Goal: Task Accomplishment & Management: Manage account settings

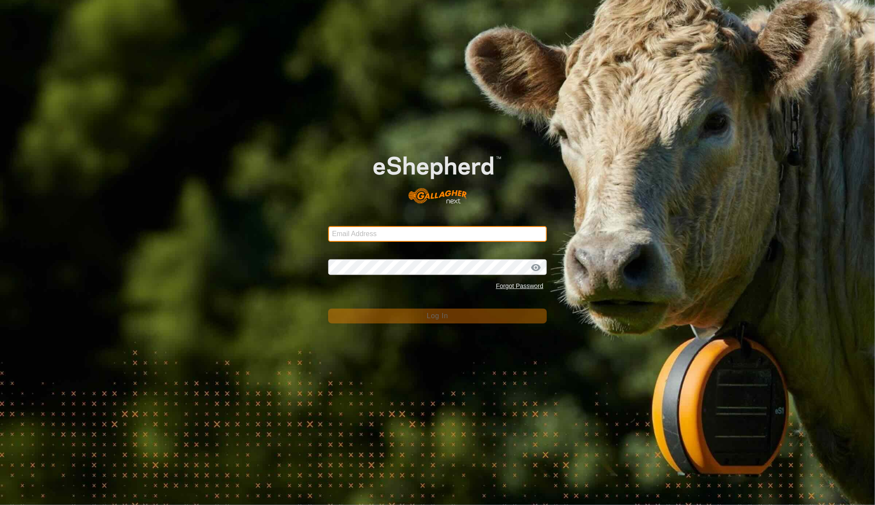
type input "[EMAIL_ADDRESS][DOMAIN_NAME]"
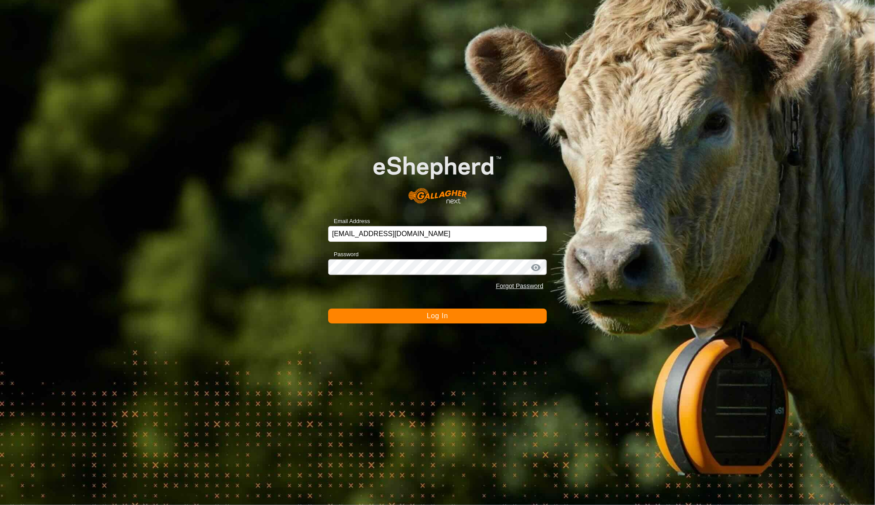
click at [523, 319] on button "Log In" at bounding box center [437, 315] width 219 height 15
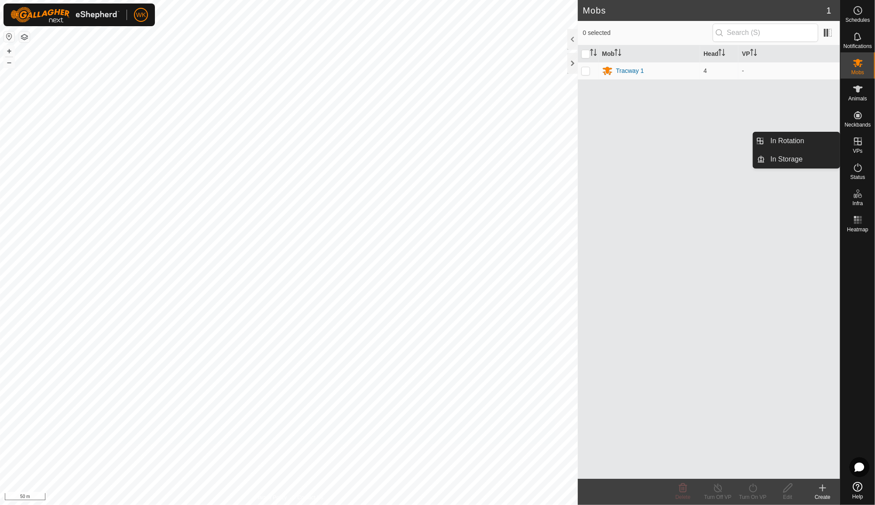
click at [854, 147] on es-virtualpaddocks-svg-icon at bounding box center [858, 141] width 16 height 14
click at [859, 168] on icon at bounding box center [857, 167] width 10 height 10
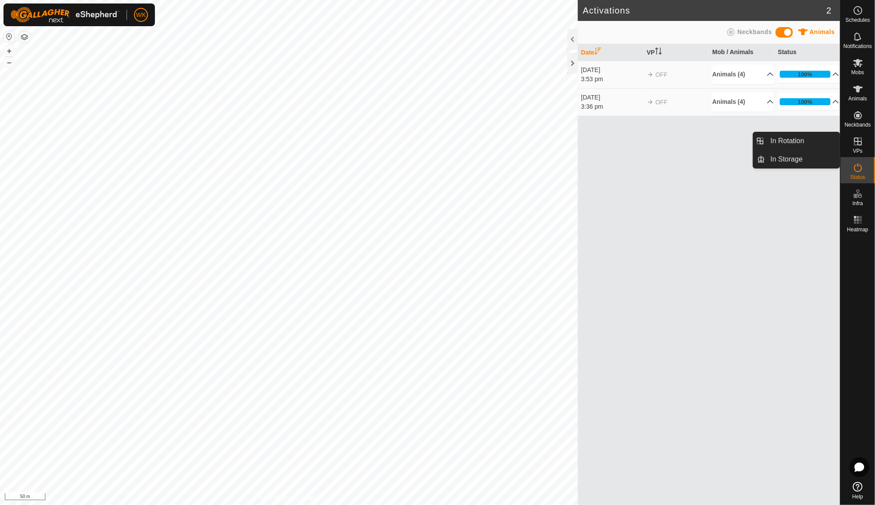
click at [860, 145] on icon at bounding box center [858, 141] width 8 height 8
click at [815, 137] on link "In Rotation" at bounding box center [802, 140] width 75 height 17
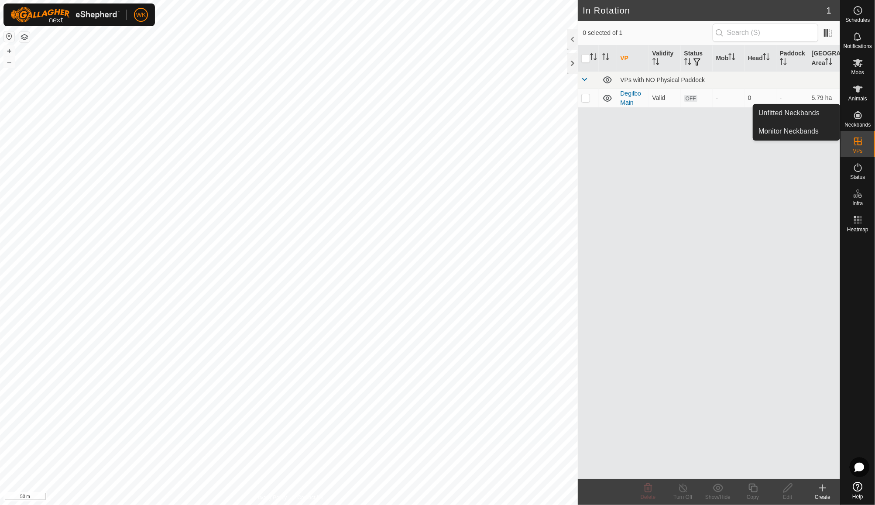
click at [859, 118] on icon at bounding box center [858, 115] width 8 height 8
click at [586, 99] on p-checkbox at bounding box center [585, 97] width 9 height 7
checkbox input "true"
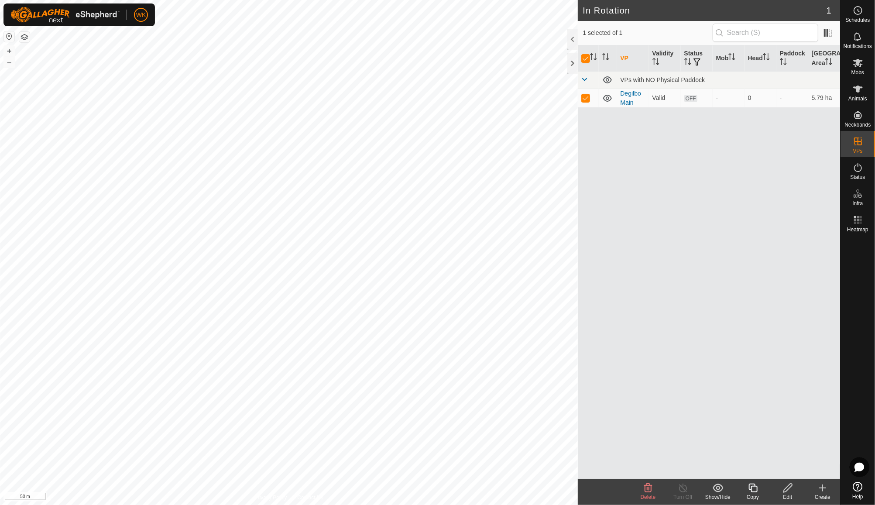
click at [649, 495] on span "Delete" at bounding box center [647, 497] width 15 height 6
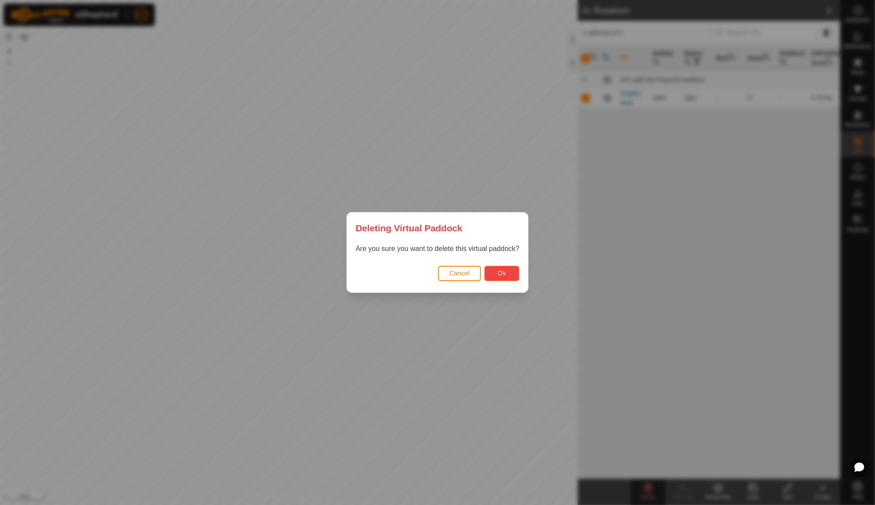
click at [505, 273] on span "Ok" at bounding box center [502, 273] width 8 height 7
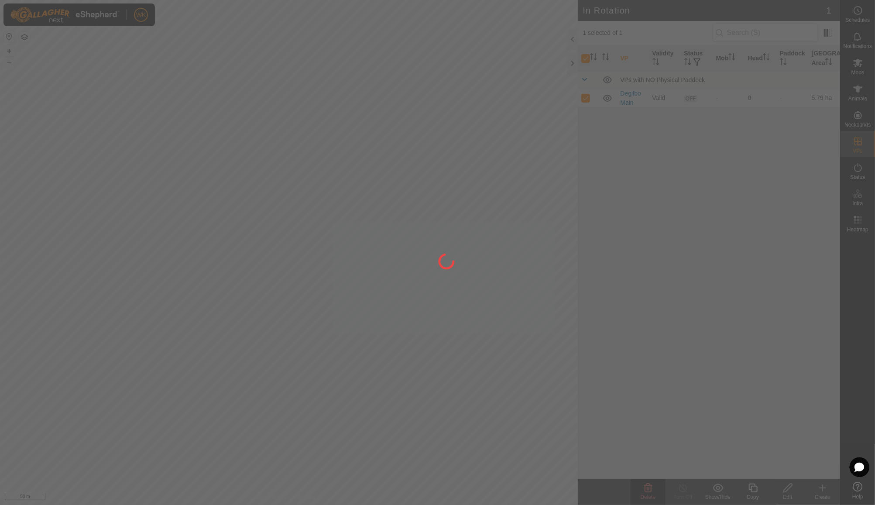
checkbox input "false"
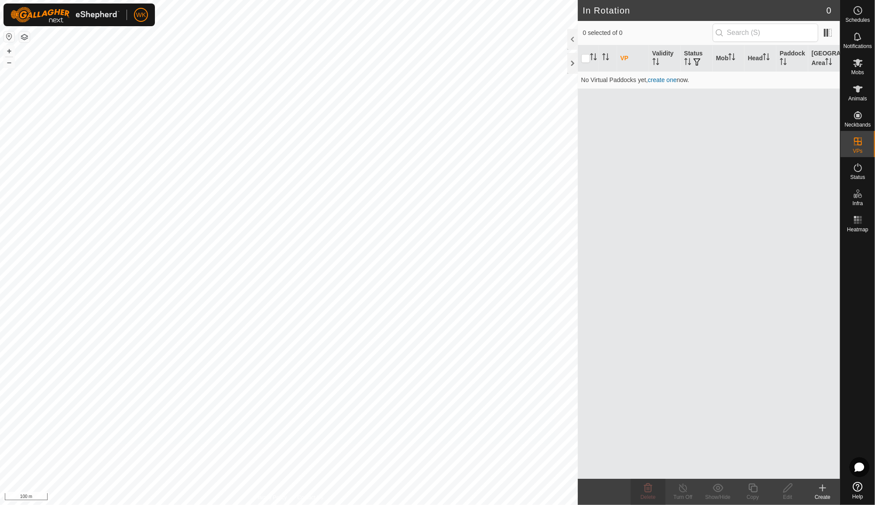
click at [615, 431] on div "VP Validity Status Mob Head Paddock Grazing Area No Virtual Paddocks yet, creat…" at bounding box center [709, 261] width 263 height 433
